Goal: Task Accomplishment & Management: Complete application form

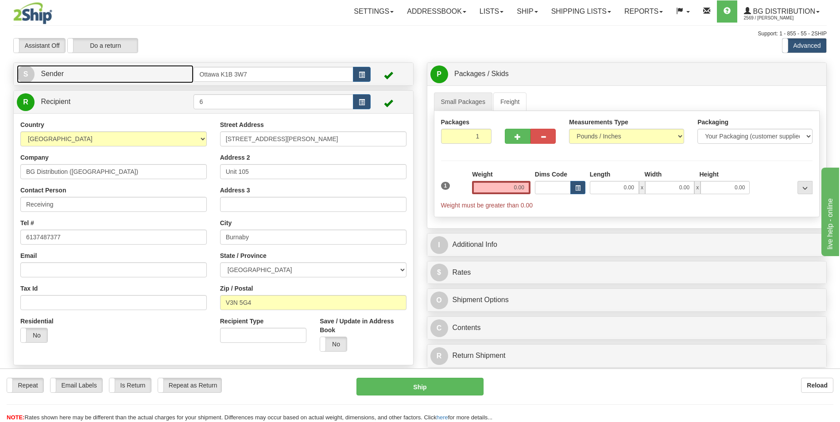
click at [174, 75] on link "S Sender" at bounding box center [105, 74] width 177 height 18
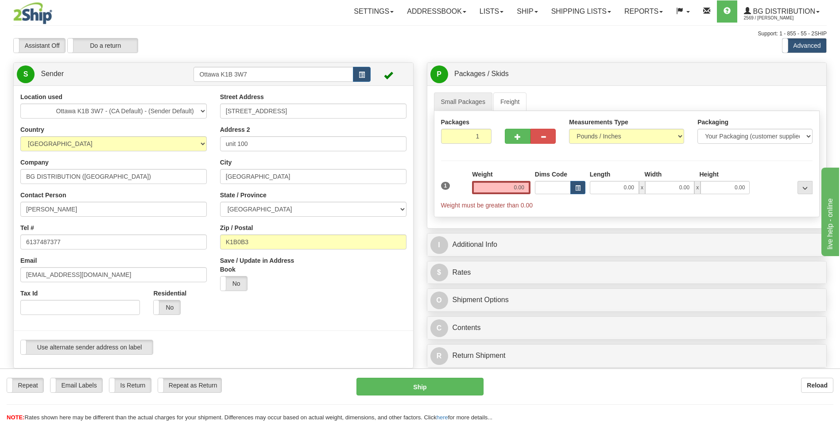
click at [662, 411] on div "Repeat Repeat Email Labels Email Labels Edit Is Return Is Return Repeat as Retu…" at bounding box center [420, 400] width 840 height 44
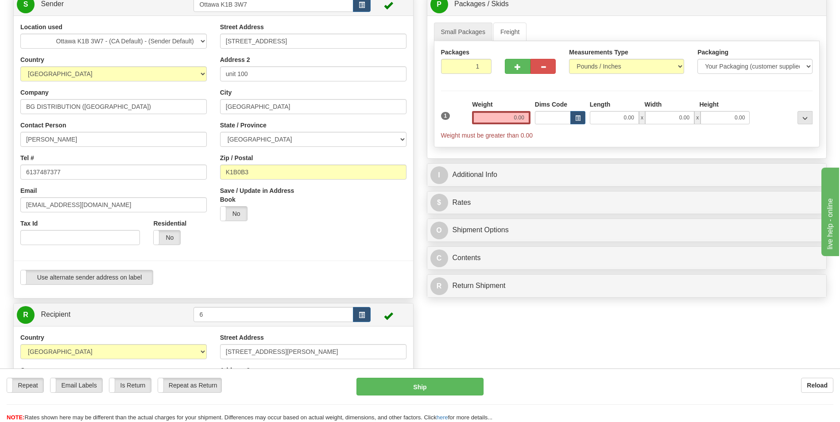
scroll to position [221, 0]
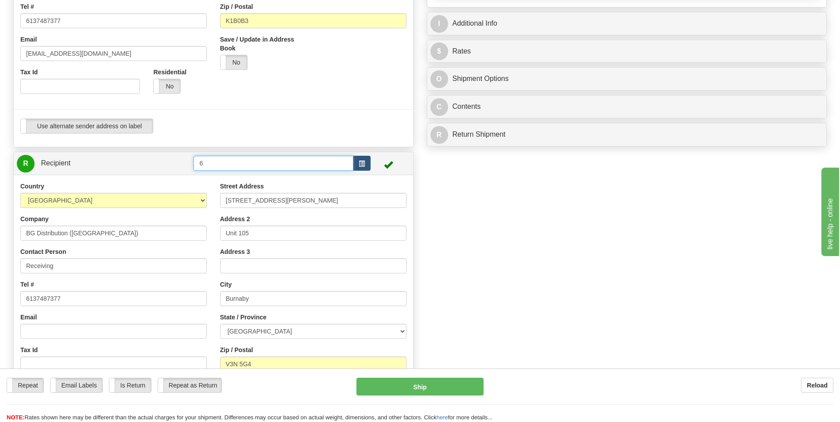
drag, startPoint x: 224, startPoint y: 161, endPoint x: 67, endPoint y: 161, distance: 156.7
click at [67, 161] on tr "R Recipient 6" at bounding box center [213, 164] width 393 height 18
type input "4"
click button "Delete" at bounding box center [0, 0] width 0 height 0
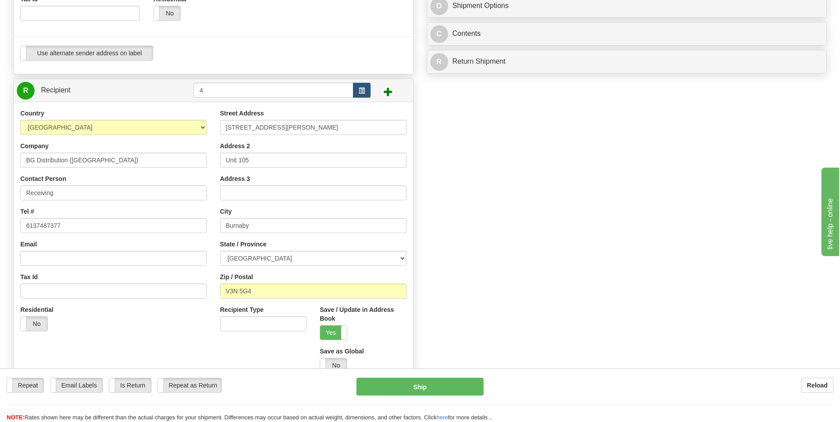
scroll to position [310, 0]
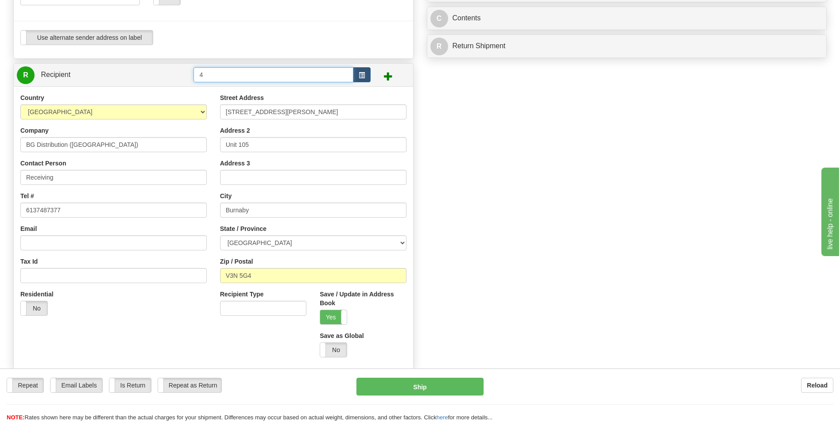
drag, startPoint x: 226, startPoint y: 75, endPoint x: 160, endPoint y: 75, distance: 66.0
click at [160, 75] on tr "R Recipient 4" at bounding box center [213, 75] width 393 height 18
type input "2"
click button "Delete" at bounding box center [0, 0] width 0 height 0
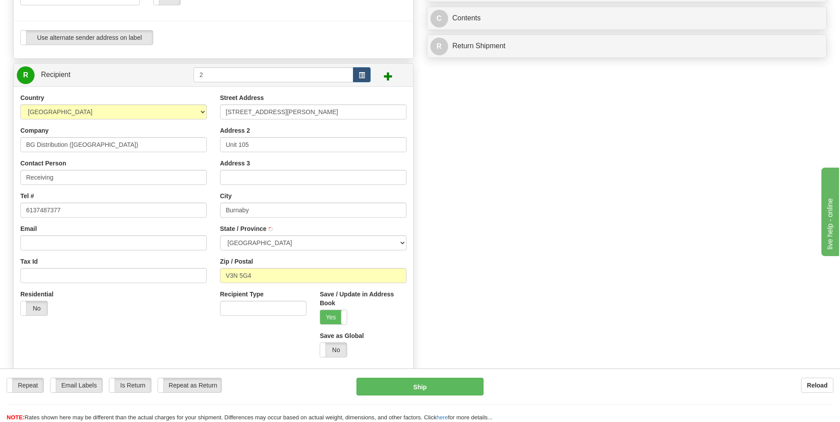
scroll to position [0, 0]
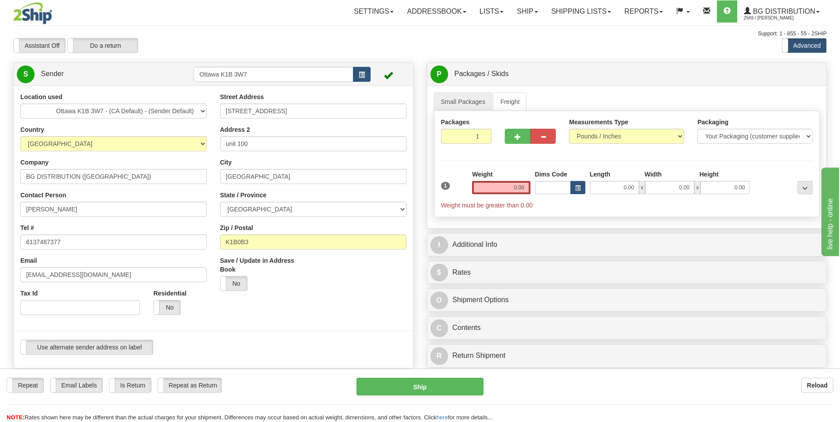
click at [402, 75] on td at bounding box center [390, 74] width 39 height 18
click at [76, 74] on link "S Sender" at bounding box center [105, 74] width 177 height 18
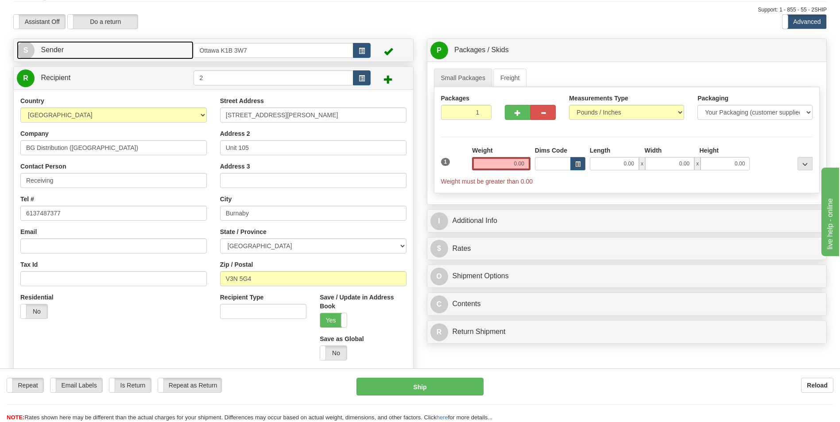
scroll to position [44, 0]
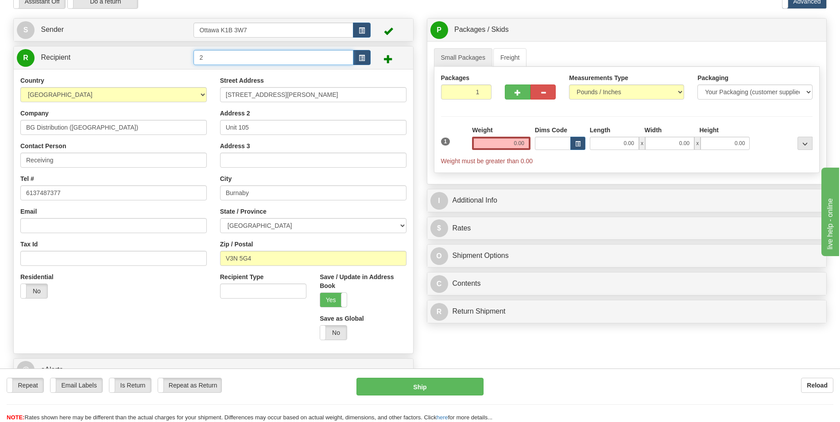
click at [236, 56] on input "2" at bounding box center [272, 57] width 159 height 15
click button "Delete" at bounding box center [0, 0] width 0 height 0
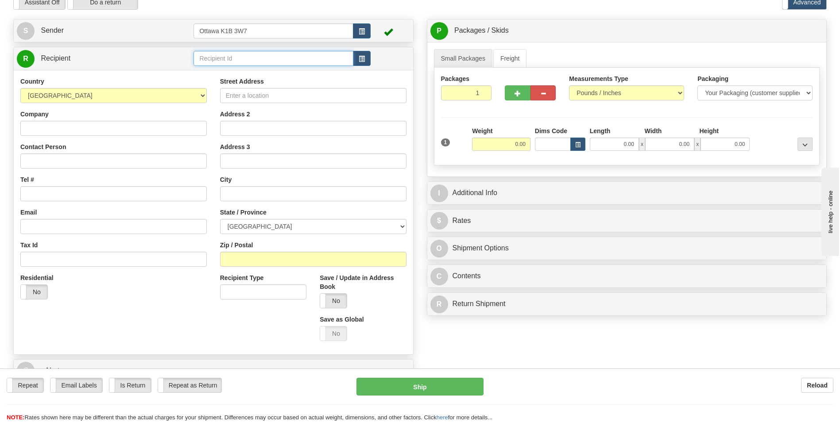
click at [219, 59] on input "text" at bounding box center [272, 58] width 159 height 15
type input "6"
click button "Delete" at bounding box center [0, 0] width 0 height 0
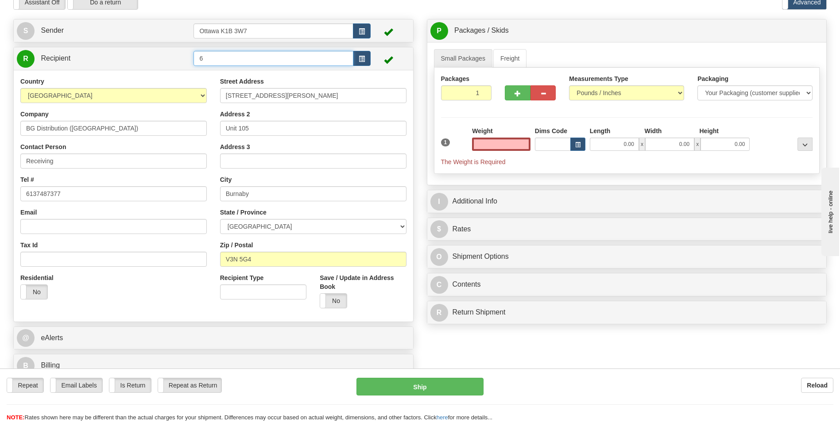
type input "0.00"
drag, startPoint x: 215, startPoint y: 61, endPoint x: 178, endPoint y: 61, distance: 36.7
click at [178, 61] on tr "R Recipient 6" at bounding box center [213, 59] width 393 height 18
type input "5"
click button "Delete" at bounding box center [0, 0] width 0 height 0
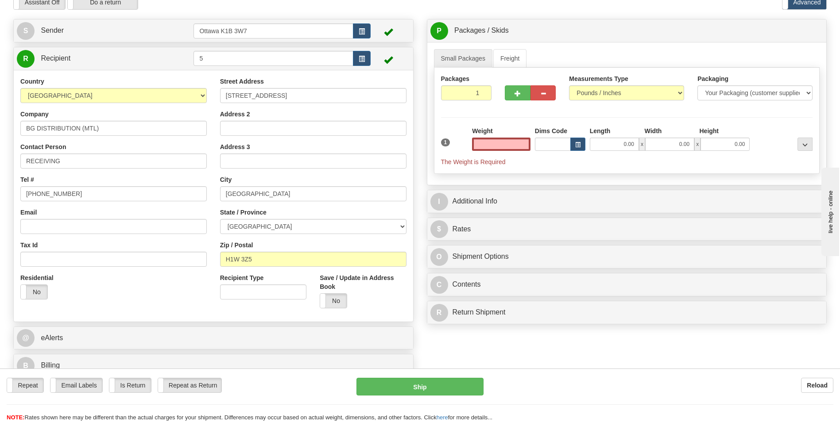
type input "0.00"
